Goal: Information Seeking & Learning: Find specific fact

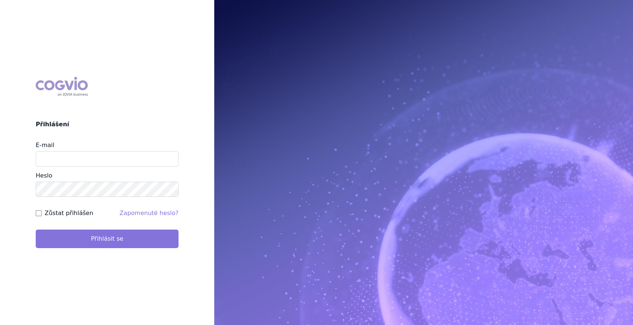
type input "marek_sebrle@accord-healthcare.com"
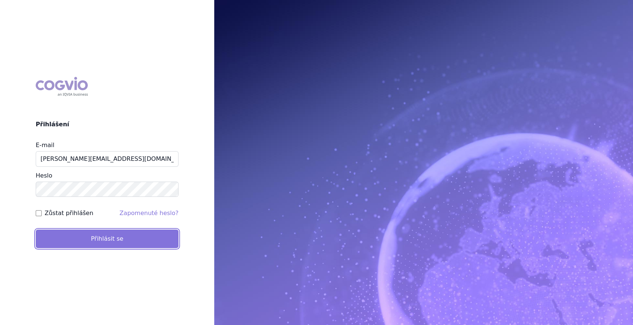
click at [114, 245] on button "Přihlásit se" at bounding box center [107, 239] width 143 height 19
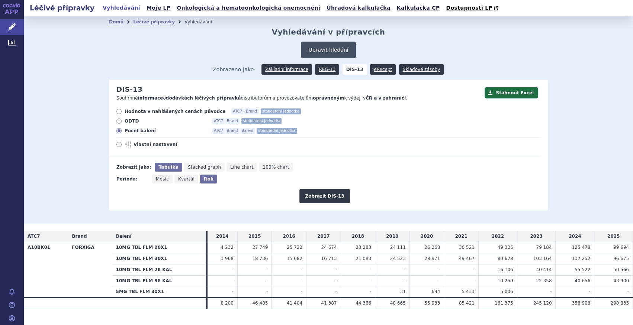
drag, startPoint x: 0, startPoint y: 0, endPoint x: 333, endPoint y: 56, distance: 337.8
click at [333, 56] on button "Upravit hledání" at bounding box center [328, 50] width 55 height 17
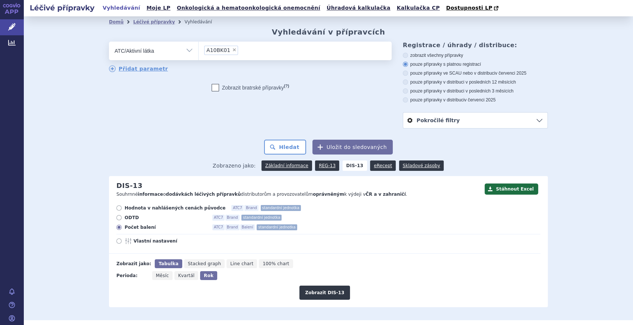
click at [232, 49] on span "×" at bounding box center [234, 50] width 4 height 4
click at [199, 49] on select "A10BK01" at bounding box center [198, 50] width 0 height 19
select select
click at [228, 49] on ul at bounding box center [295, 50] width 193 height 16
click at [199, 49] on select at bounding box center [198, 50] width 0 height 19
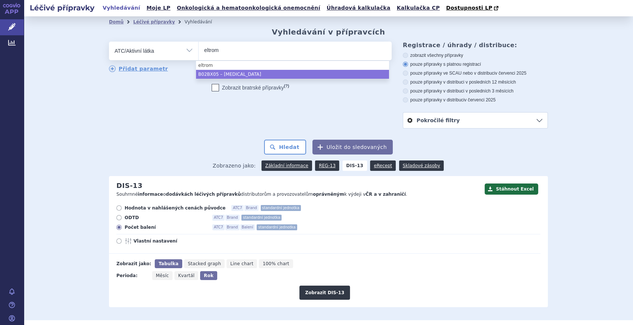
type input "eltrom"
drag, startPoint x: 246, startPoint y: 75, endPoint x: 251, endPoint y: 85, distance: 11.0
select select "B02BX05"
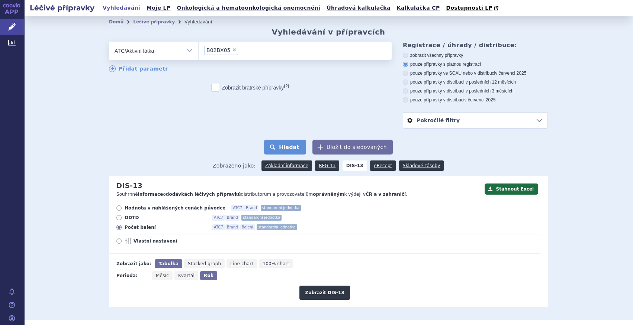
click at [290, 152] on button "Hledat" at bounding box center [285, 147] width 42 height 15
click at [293, 149] on button "Hledat" at bounding box center [285, 147] width 42 height 15
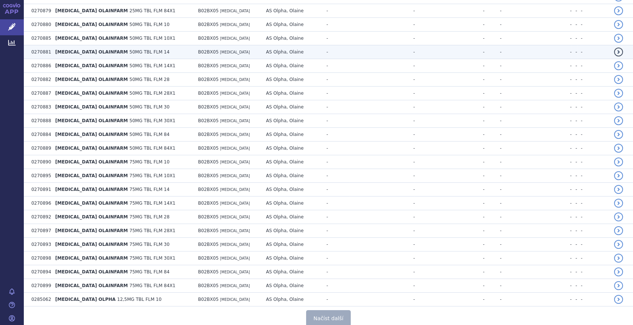
scroll to position [1322, 0]
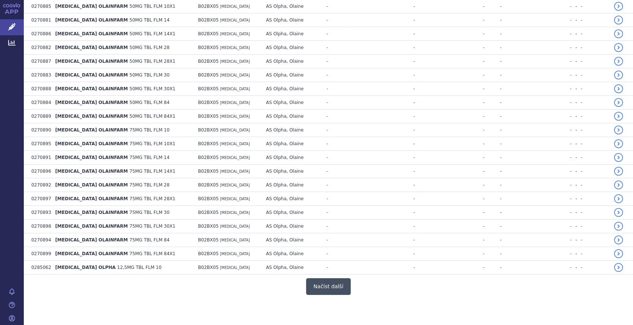
click at [328, 282] on button "Načíst další" at bounding box center [328, 286] width 45 height 17
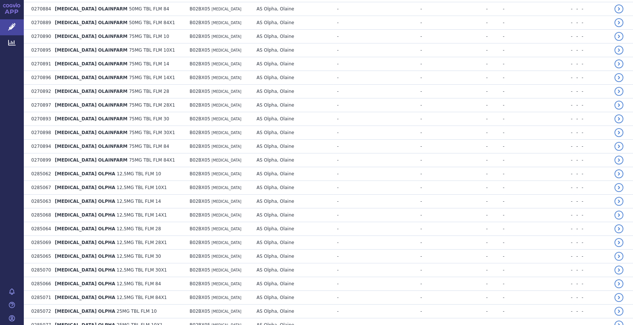
scroll to position [1423, 0]
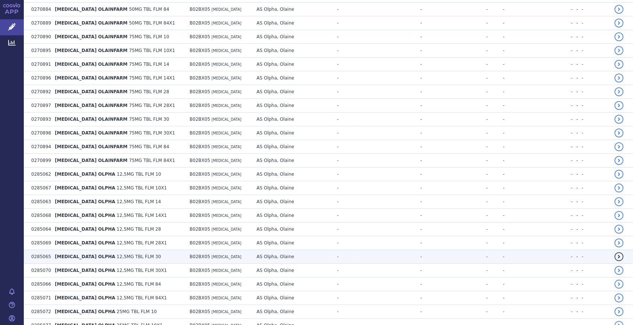
click at [80, 254] on span "[MEDICAL_DATA] OLPHA" at bounding box center [85, 256] width 60 height 5
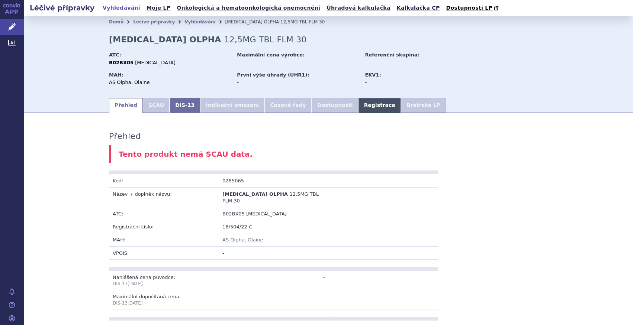
click at [358, 105] on link "Registrace" at bounding box center [379, 105] width 42 height 15
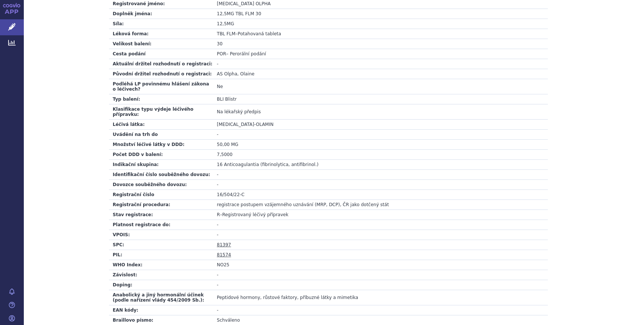
scroll to position [67, 0]
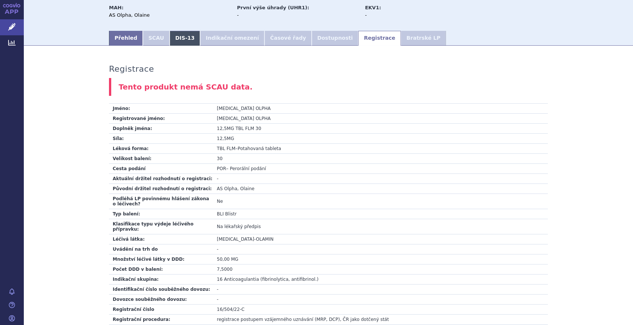
click at [171, 38] on link "DIS-13" at bounding box center [185, 38] width 30 height 15
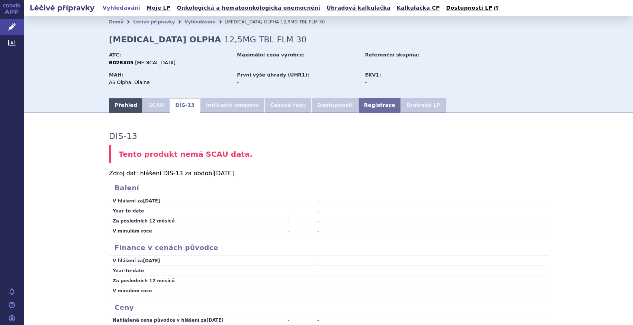
click at [120, 103] on link "Přehled" at bounding box center [126, 105] width 34 height 15
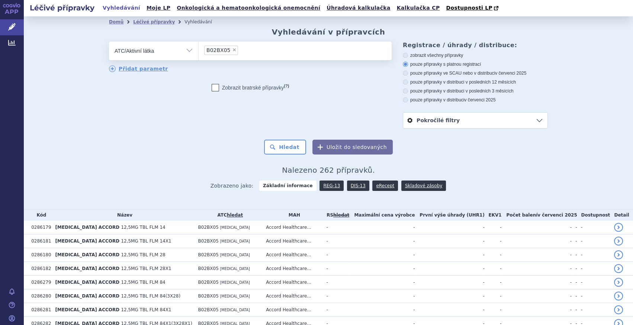
click at [232, 49] on span "×" at bounding box center [234, 50] width 4 height 4
click at [199, 49] on select "B02BX05" at bounding box center [198, 50] width 0 height 19
select select
click at [229, 49] on ul at bounding box center [295, 50] width 193 height 16
click at [199, 49] on select at bounding box center [198, 50] width 0 height 19
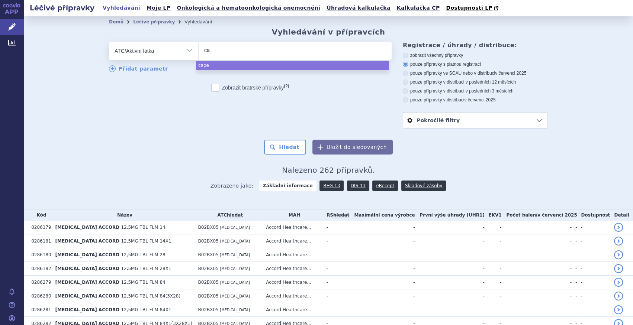
type input "c"
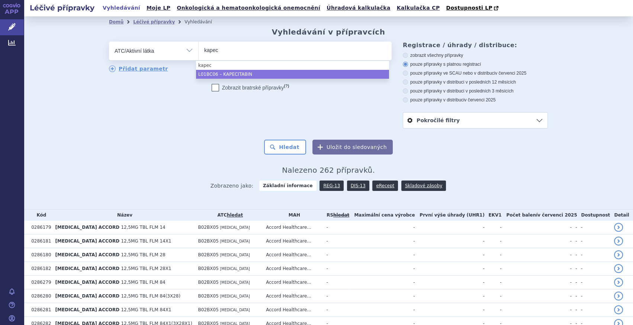
type input "kapec"
select select "L01BC06"
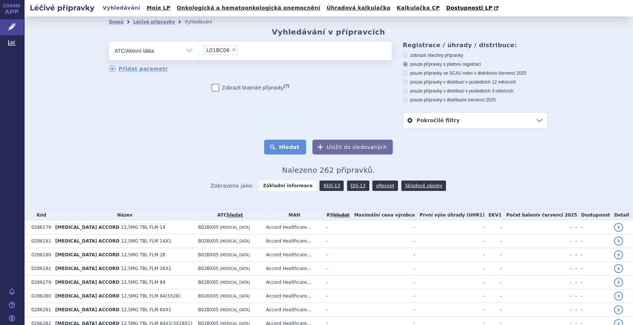
click at [286, 148] on button "Hledat" at bounding box center [285, 147] width 42 height 15
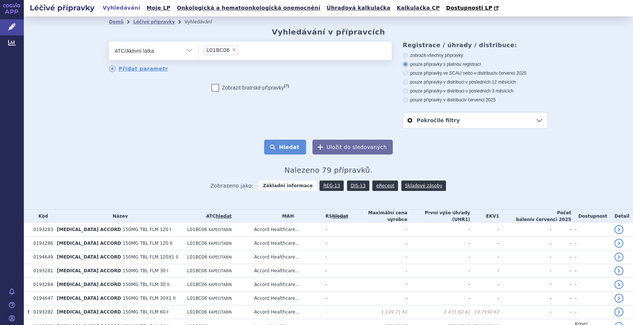
drag, startPoint x: 286, startPoint y: 149, endPoint x: 273, endPoint y: 147, distance: 13.1
click at [284, 150] on button "Hledat" at bounding box center [285, 147] width 42 height 15
click at [273, 149] on button "Hledat" at bounding box center [285, 147] width 42 height 15
click at [349, 187] on link "DIS-13" at bounding box center [358, 186] width 22 height 10
